Goal: Task Accomplishment & Management: Use online tool/utility

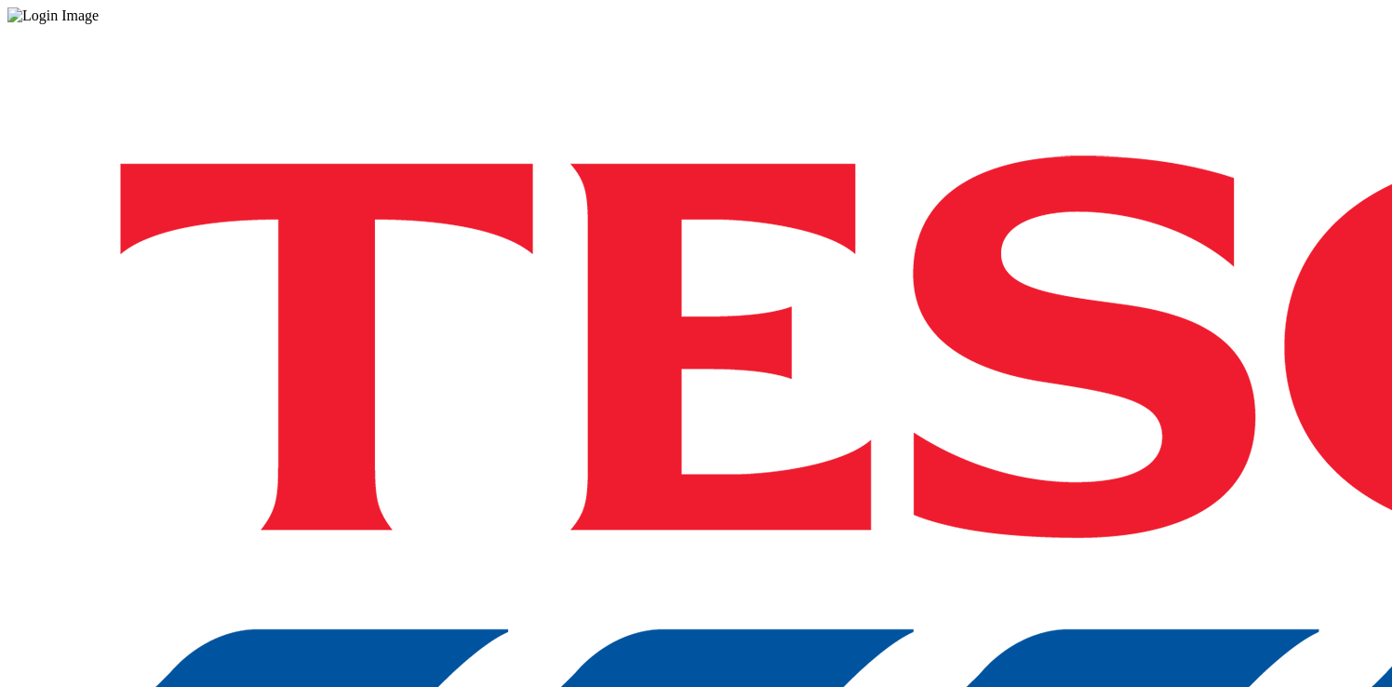
click at [995, 434] on div "Log in to the Spectra’s dashboard using Tesco’s credentials. If you don’t have …" at bounding box center [695, 486] width 1377 height 925
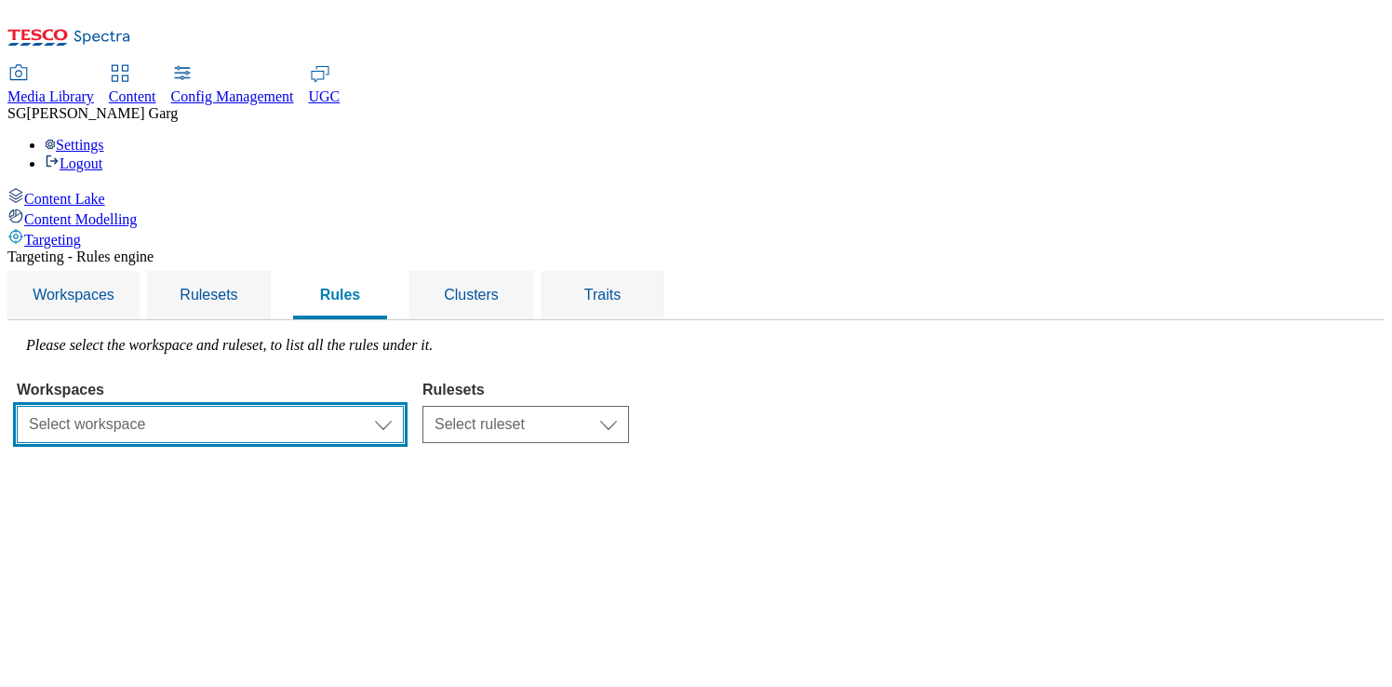
click at [404, 406] on select "Select workspace Test 13_sanity_august test [DATE] Test_Sanity_28th_July Conten…" at bounding box center [210, 424] width 387 height 37
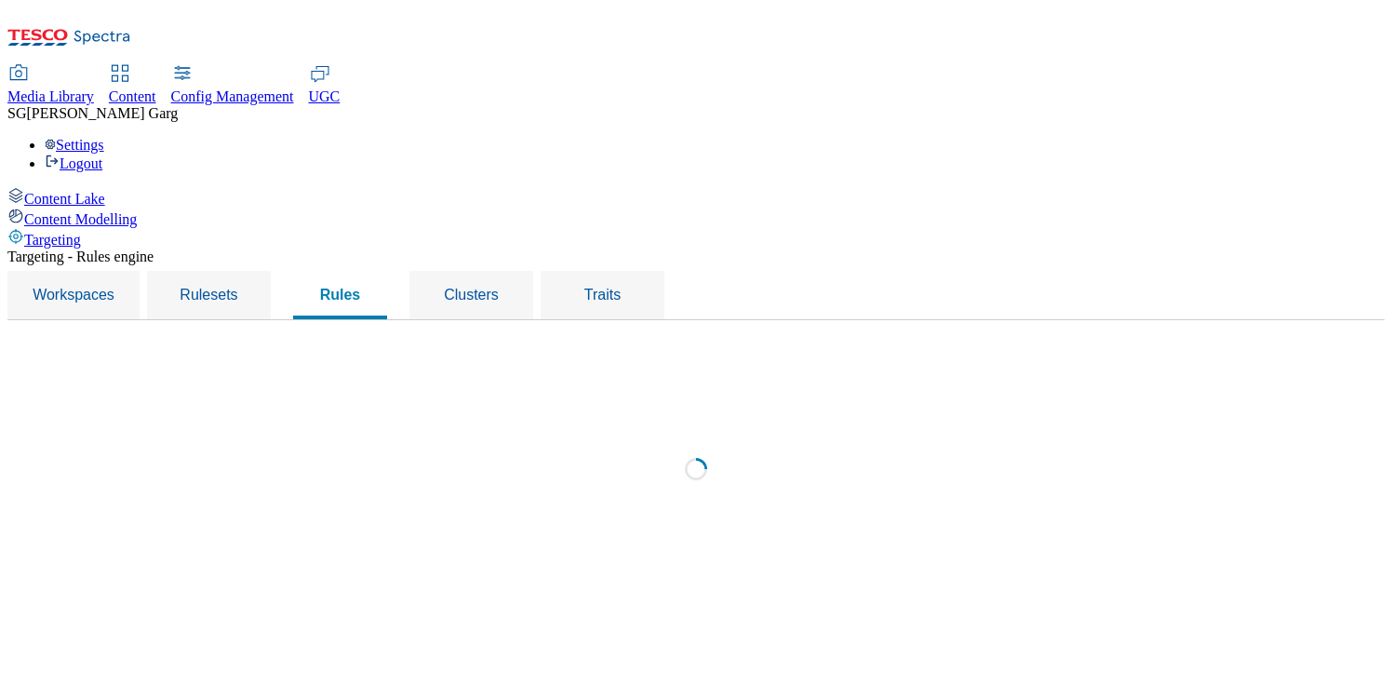
select select "f510054f-adaa-4692-b570-80fa3897127a"
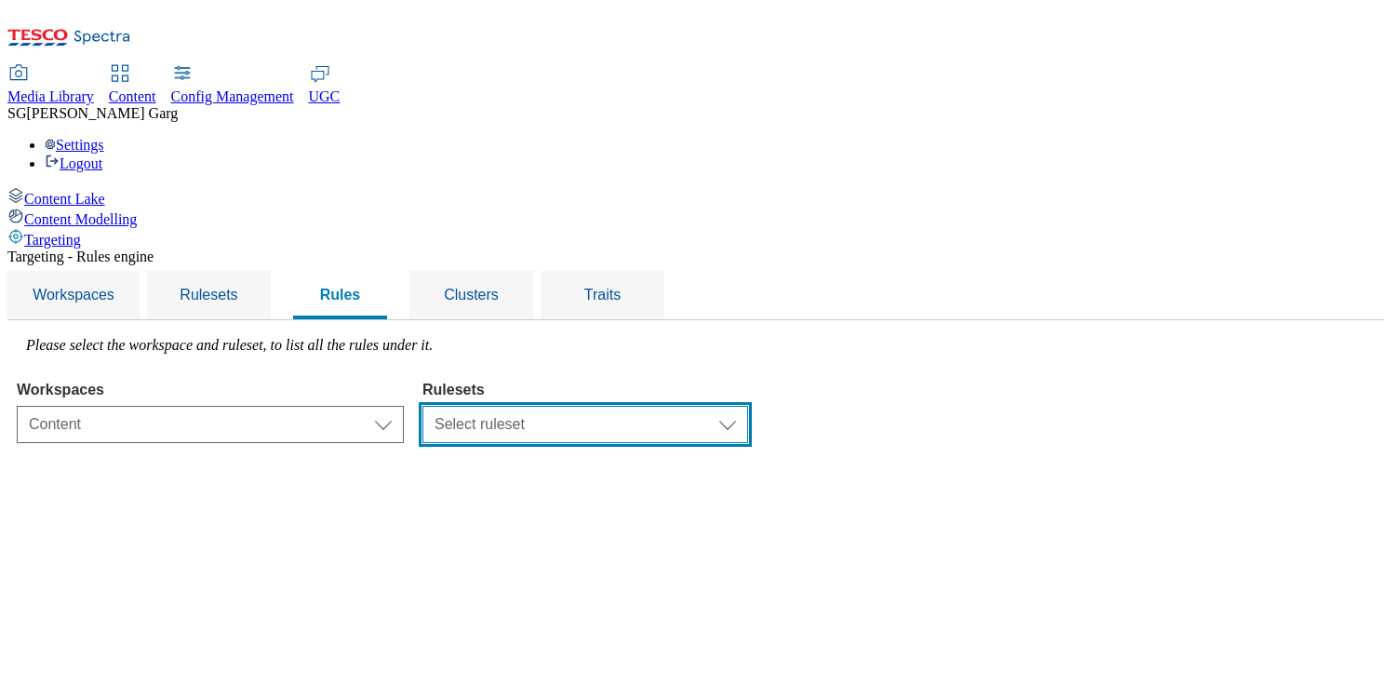
click at [721, 406] on select "Select ruleset ROI customer-engagement UK clubcard-roi clubcard-website dotcom-…" at bounding box center [585, 424] width 326 height 37
select select "48eb89cc-c22c-49b3-9be3-6f8cd5821d05"
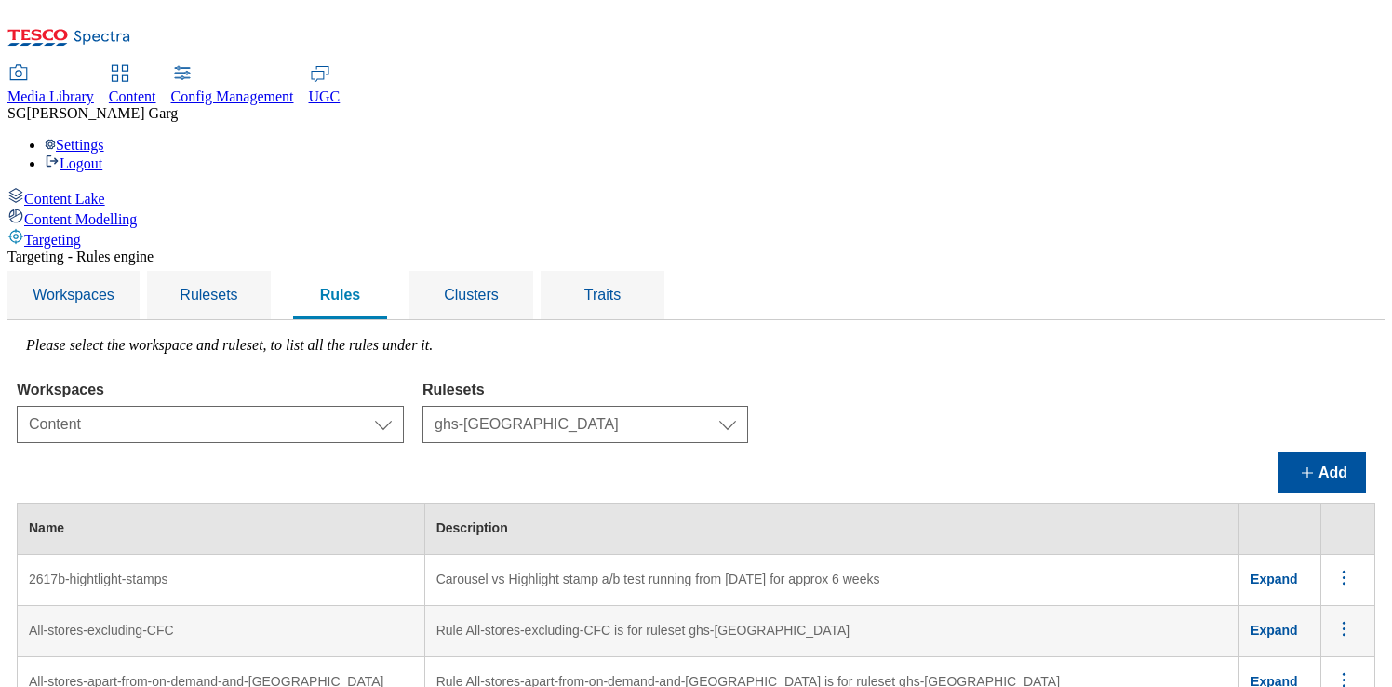
scroll to position [5189, 0]
click at [511, 271] on div "Clusters" at bounding box center [471, 295] width 79 height 48
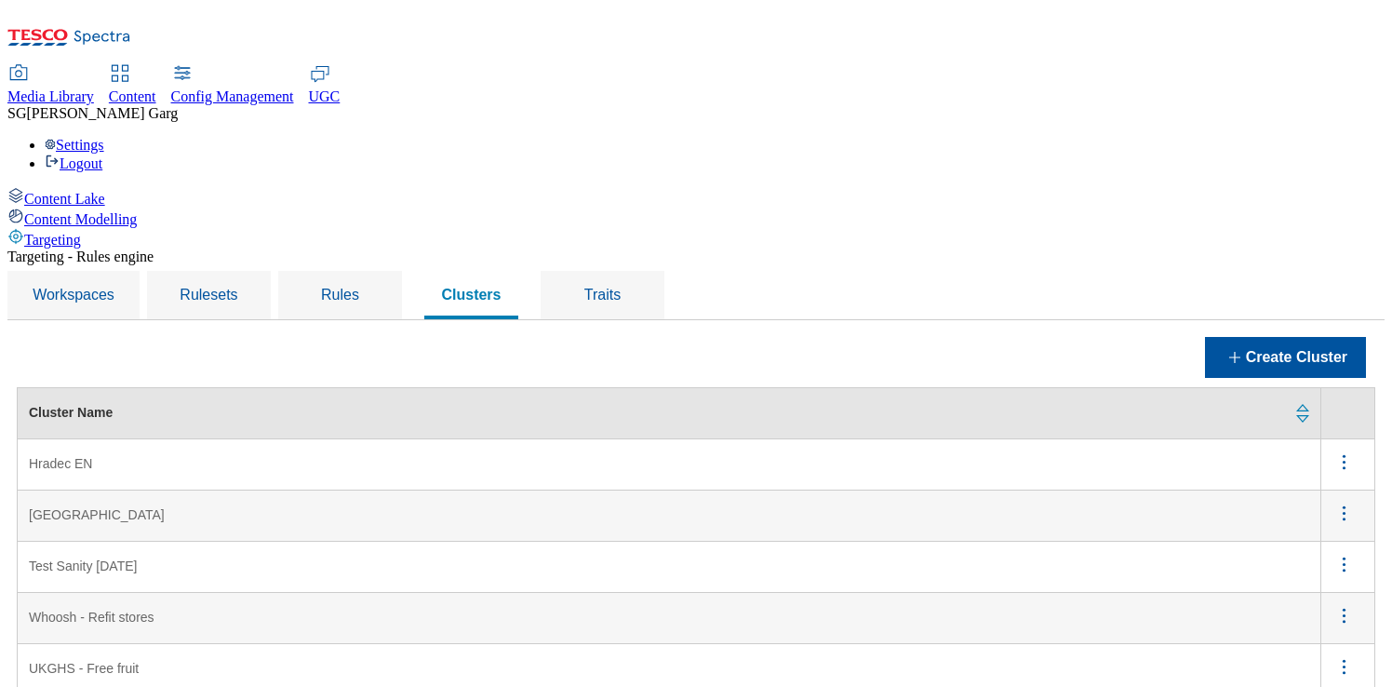
click at [1345, 660] on circle "menus" at bounding box center [1343, 661] width 3 height 3
click at [1316, 684] on span "Edit" at bounding box center [1318, 691] width 21 height 14
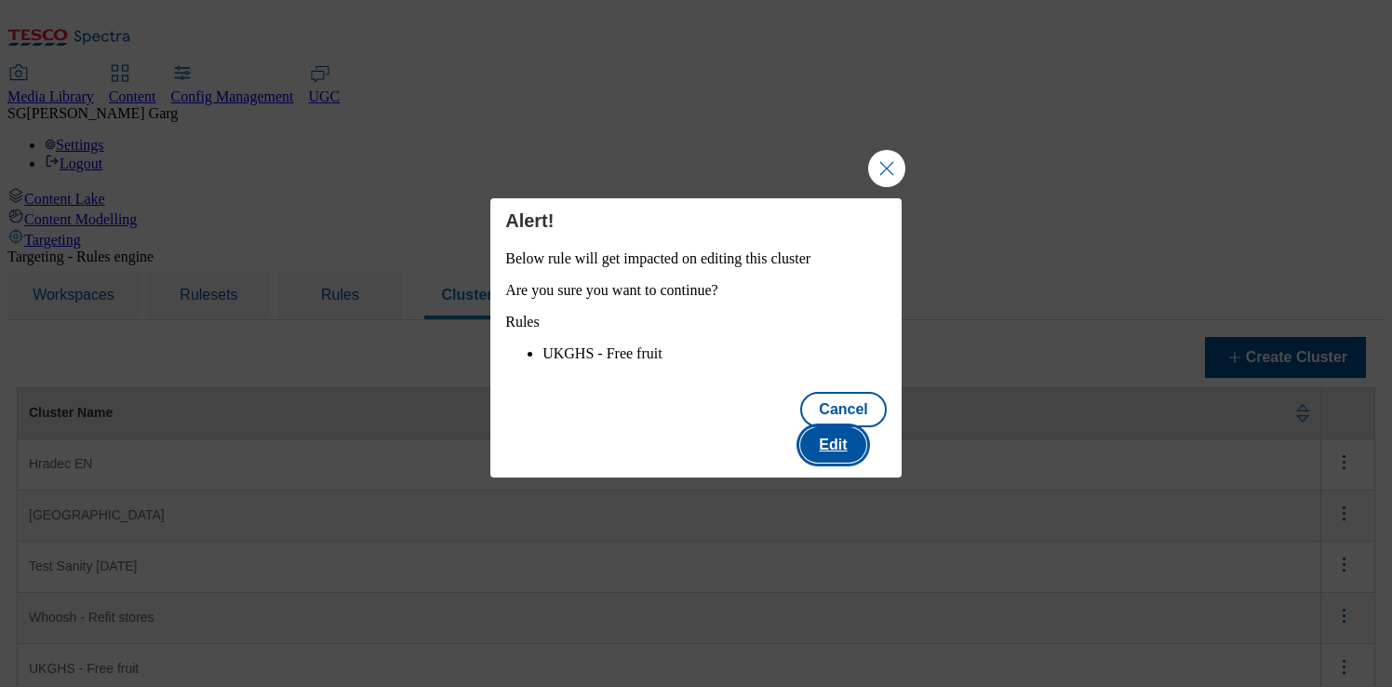
click at [836, 442] on button "Edit" at bounding box center [832, 444] width 65 height 35
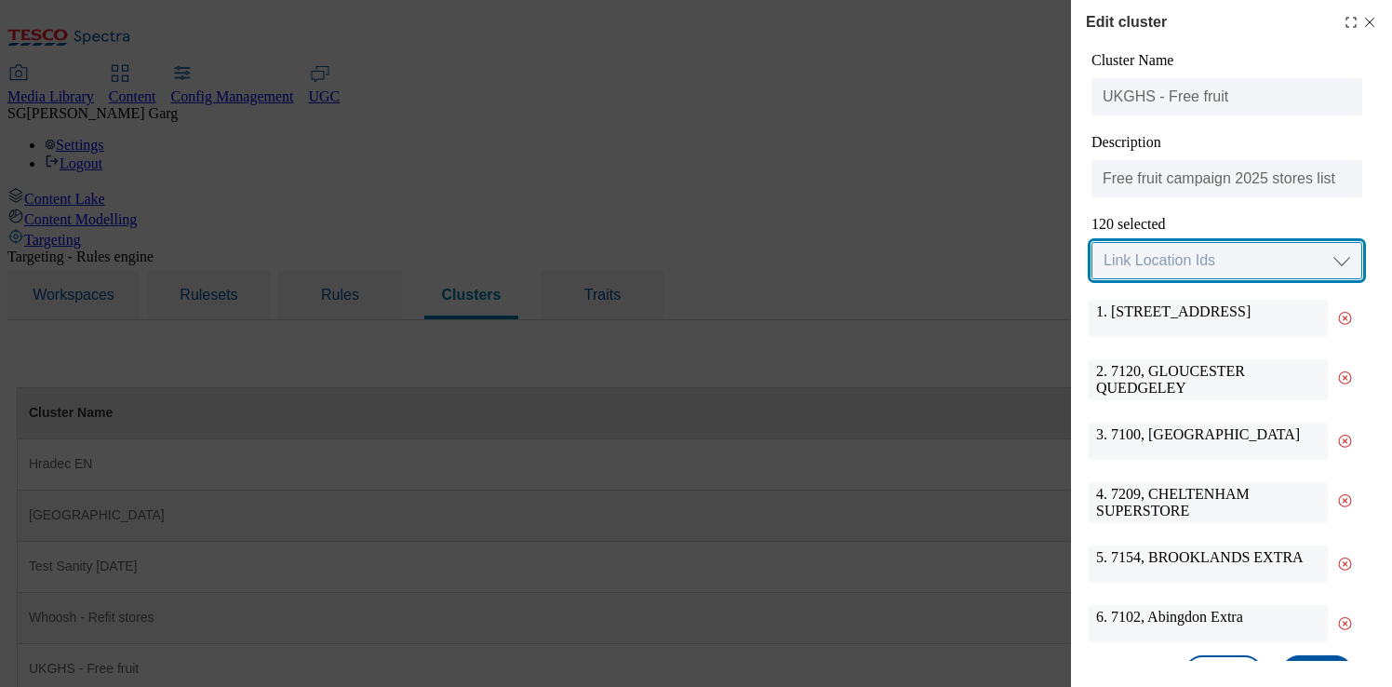
click at [1187, 261] on select "Link Location Ids Choose location from table Add Bulk Location UUIDs" at bounding box center [1226, 260] width 271 height 37
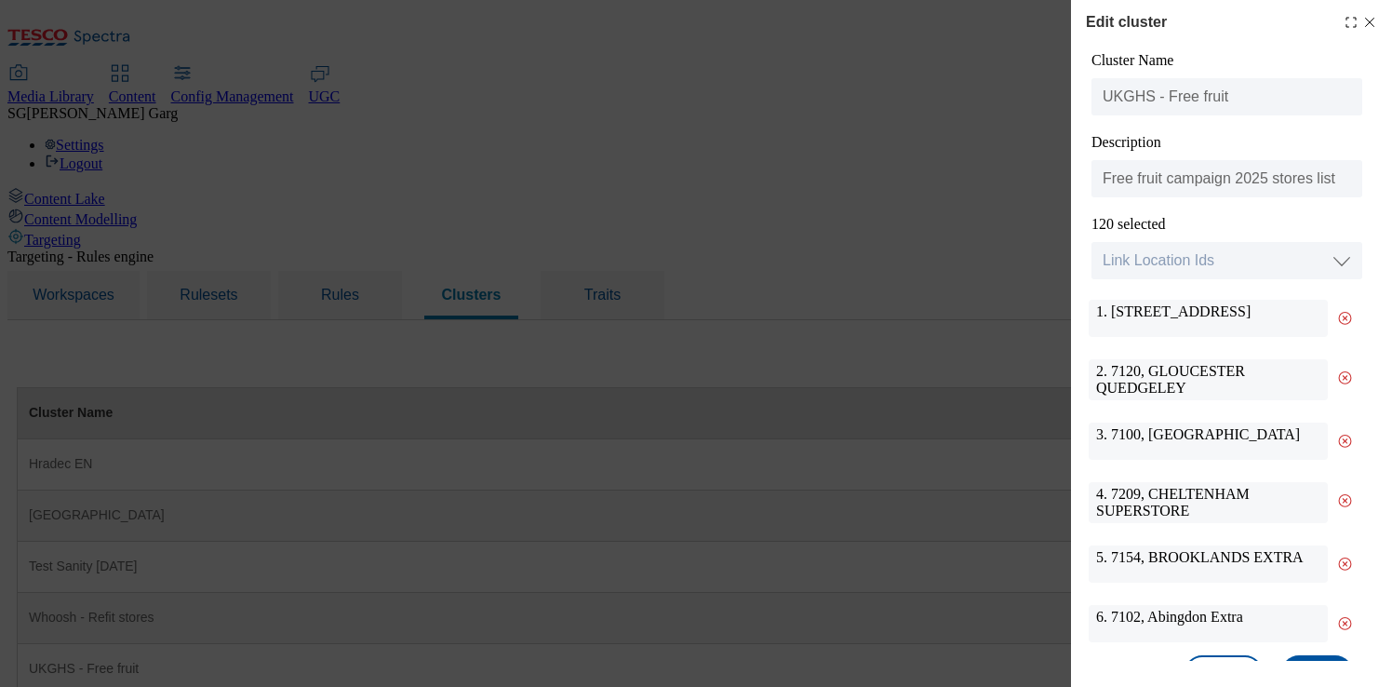
click at [1349, 21] on icon "Modal" at bounding box center [1350, 22] width 15 height 15
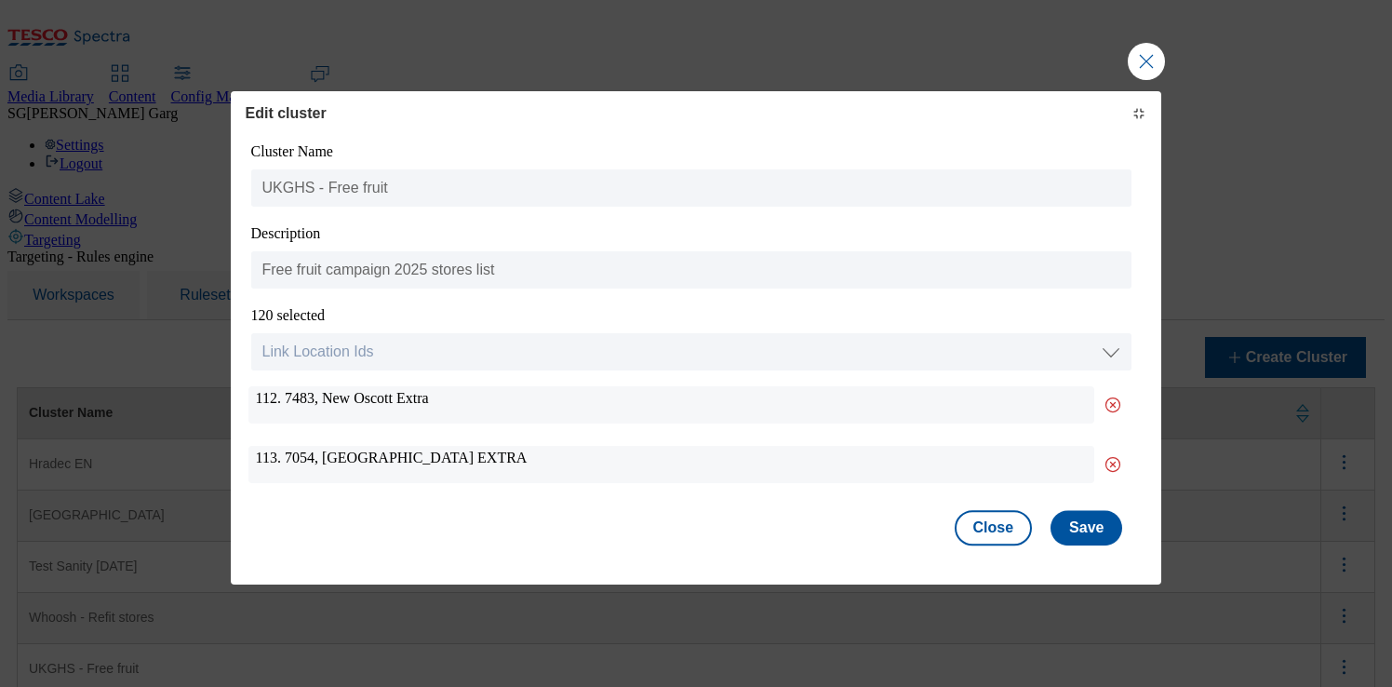
scroll to position [6973, 0]
click at [1140, 65] on button "Close Modal" at bounding box center [1146, 61] width 37 height 37
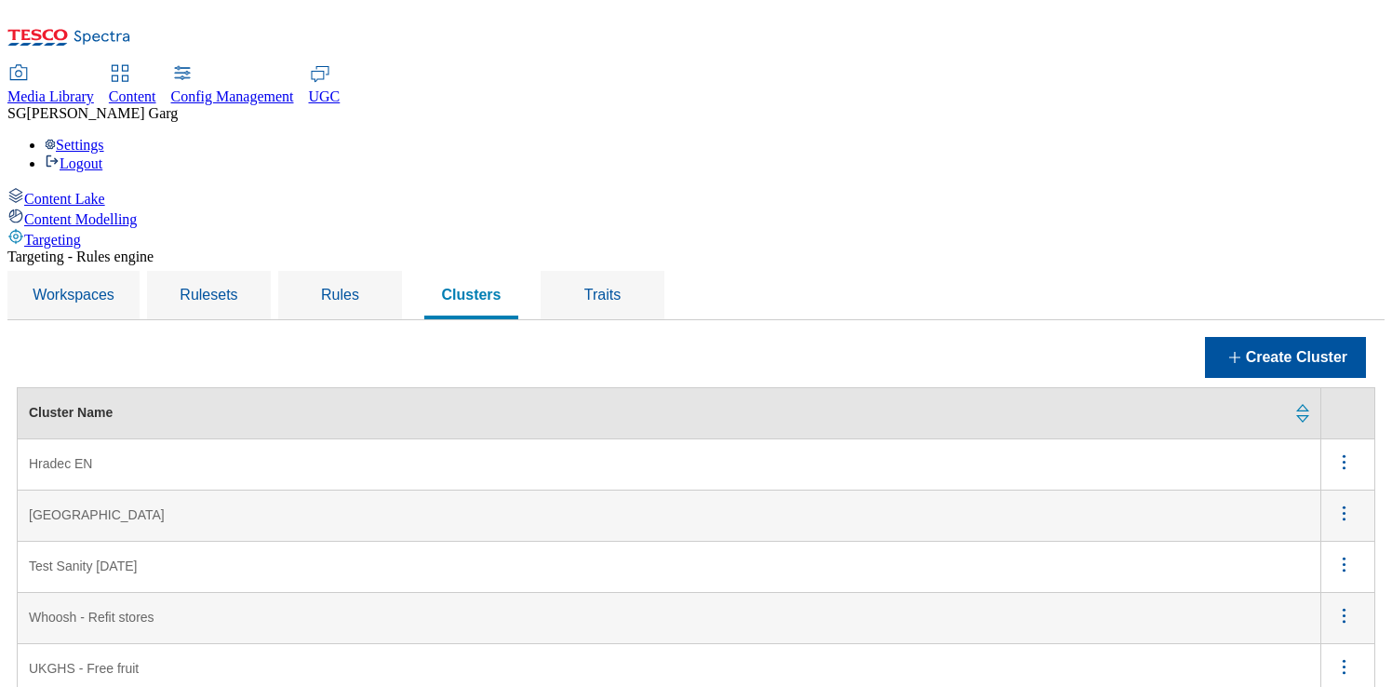
scroll to position [0, 0]
